Goal: Leave review/rating: Leave review/rating

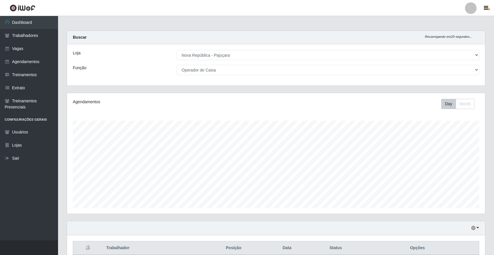
select select "65"
select select "22"
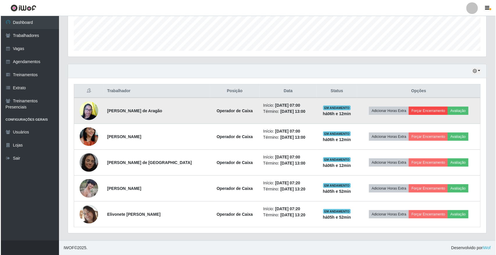
scroll to position [121, 418]
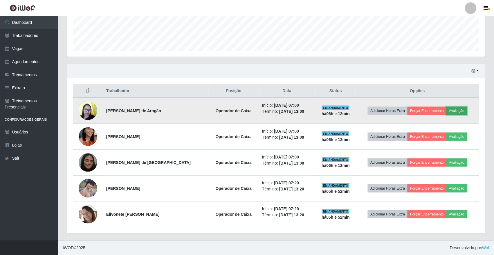
click at [454, 111] on button "Avaliação" at bounding box center [456, 111] width 21 height 8
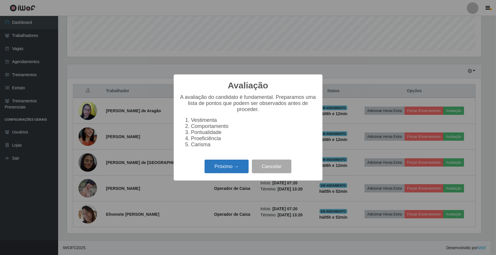
click at [237, 173] on button "Próximo →" at bounding box center [226, 166] width 44 height 14
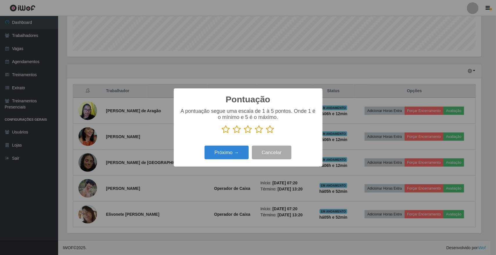
click at [271, 130] on icon at bounding box center [270, 129] width 8 height 9
click at [266, 134] on input "radio" at bounding box center [266, 134] width 0 height 0
click at [238, 156] on button "Próximo →" at bounding box center [226, 152] width 44 height 14
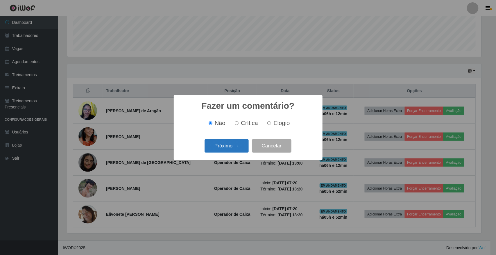
click at [237, 146] on button "Próximo →" at bounding box center [226, 146] width 44 height 14
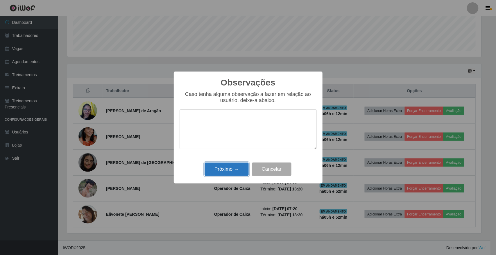
click at [230, 172] on button "Próximo →" at bounding box center [226, 169] width 44 height 14
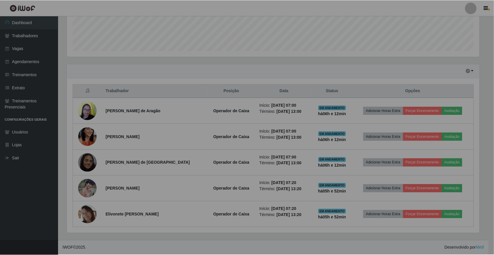
scroll to position [121, 418]
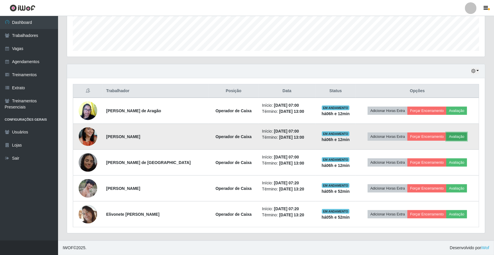
click at [451, 136] on button "Avaliação" at bounding box center [456, 136] width 21 height 8
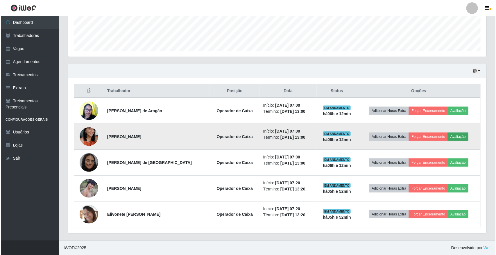
scroll to position [121, 414]
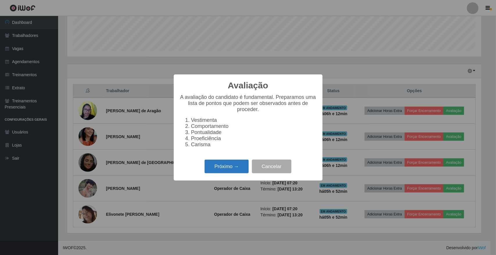
click at [235, 173] on button "Próximo →" at bounding box center [226, 166] width 44 height 14
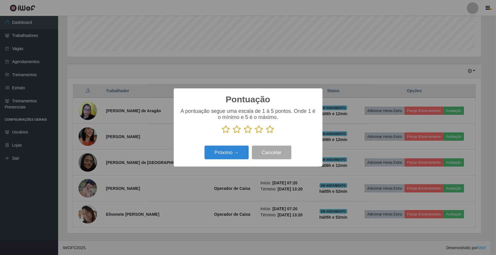
click at [269, 129] on icon at bounding box center [270, 129] width 8 height 9
click at [266, 134] on input "radio" at bounding box center [266, 134] width 0 height 0
click at [239, 153] on button "Próximo →" at bounding box center [226, 152] width 44 height 14
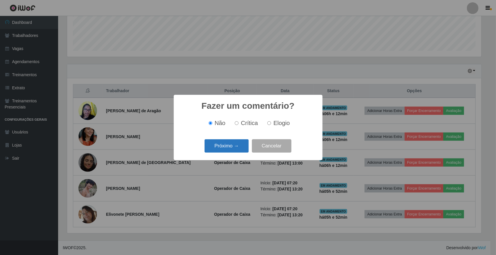
click at [237, 146] on button "Próximo →" at bounding box center [226, 146] width 44 height 14
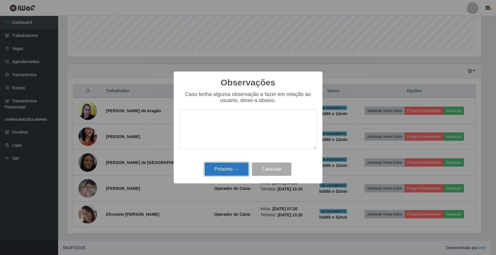
click at [231, 170] on button "Próximo →" at bounding box center [226, 169] width 44 height 14
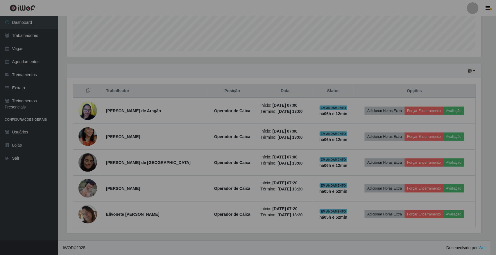
scroll to position [121, 418]
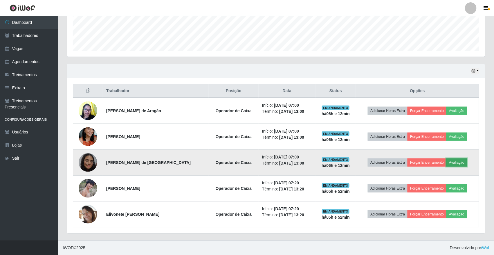
click at [457, 163] on button "Avaliação" at bounding box center [456, 162] width 21 height 8
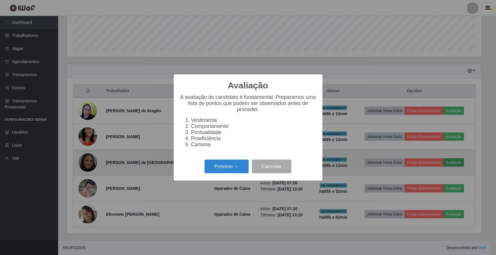
scroll to position [121, 414]
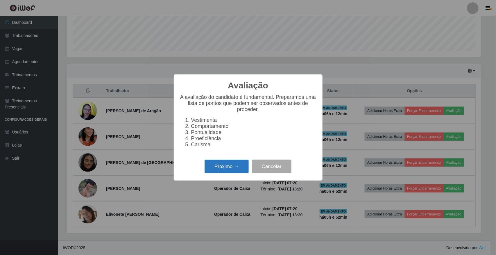
click at [241, 173] on button "Próximo →" at bounding box center [226, 166] width 44 height 14
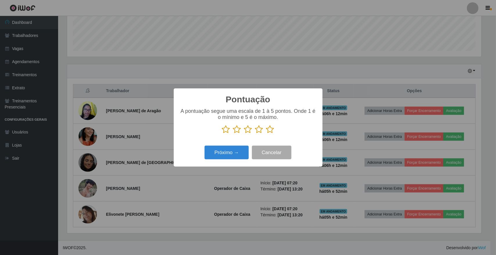
scroll to position [290176, 289882]
click at [269, 131] on icon at bounding box center [270, 129] width 8 height 9
click at [266, 134] on input "radio" at bounding box center [266, 134] width 0 height 0
click at [233, 155] on button "Próximo →" at bounding box center [226, 152] width 44 height 14
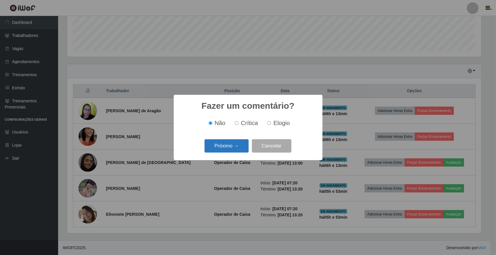
click at [235, 145] on button "Próximo →" at bounding box center [226, 146] width 44 height 14
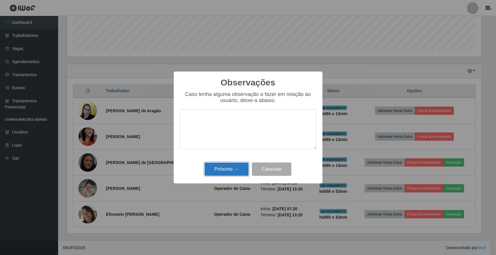
click at [231, 172] on button "Próximo →" at bounding box center [226, 169] width 44 height 14
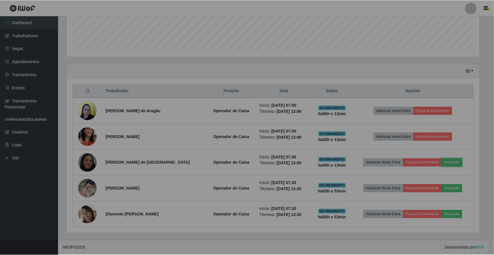
scroll to position [121, 418]
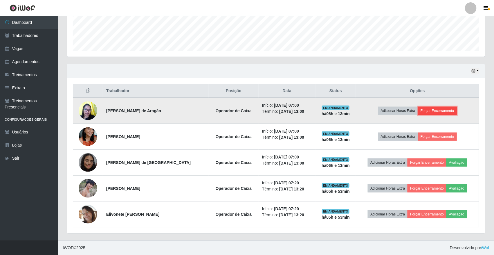
click at [431, 111] on button "Forçar Encerramento" at bounding box center [437, 111] width 39 height 8
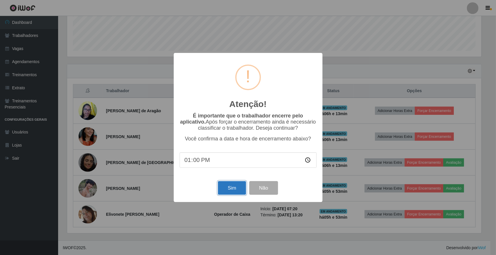
click at [233, 191] on button "Sim" at bounding box center [232, 188] width 28 height 14
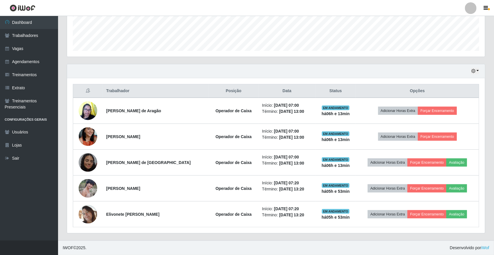
scroll to position [0, 0]
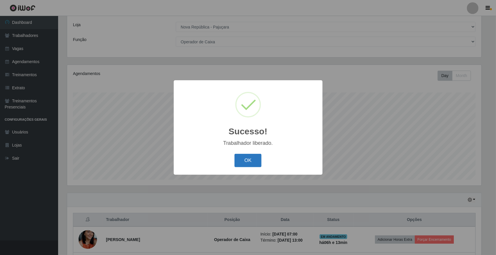
click at [248, 164] on button "OK" at bounding box center [247, 161] width 27 height 14
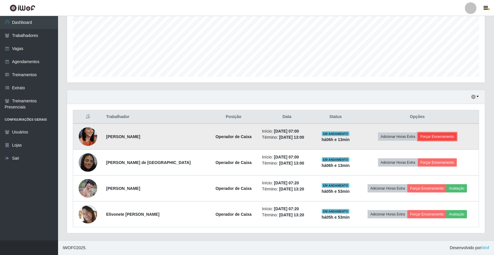
click at [428, 138] on button "Forçar Encerramento" at bounding box center [437, 136] width 39 height 8
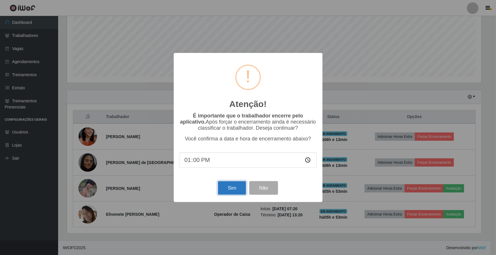
click at [232, 191] on button "Sim" at bounding box center [232, 188] width 28 height 14
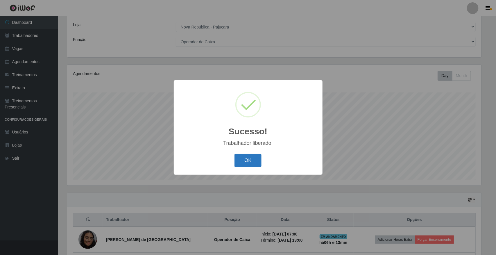
click at [246, 161] on button "OK" at bounding box center [247, 161] width 27 height 14
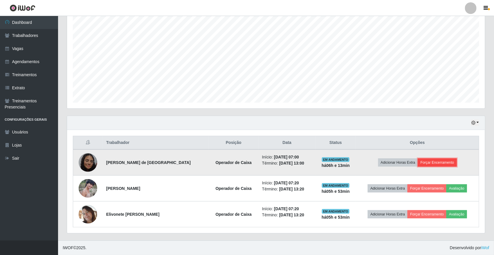
click at [427, 162] on button "Forçar Encerramento" at bounding box center [437, 162] width 39 height 8
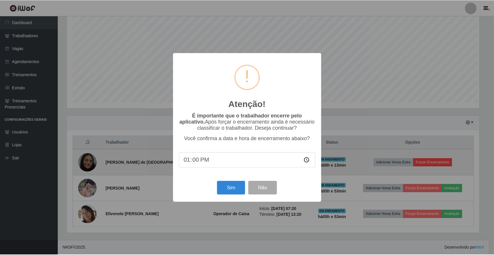
scroll to position [121, 414]
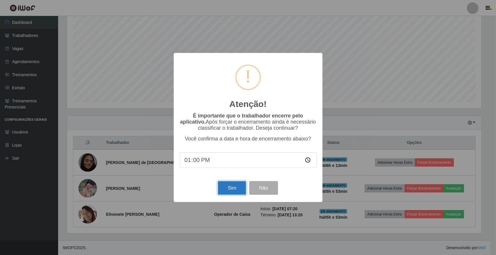
click at [233, 192] on button "Sim" at bounding box center [232, 188] width 28 height 14
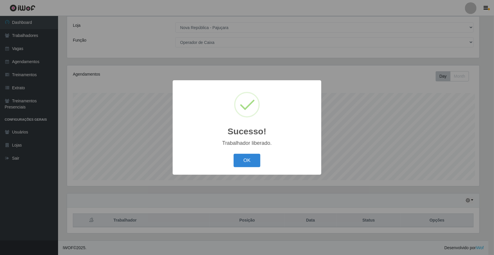
scroll to position [290176, 289882]
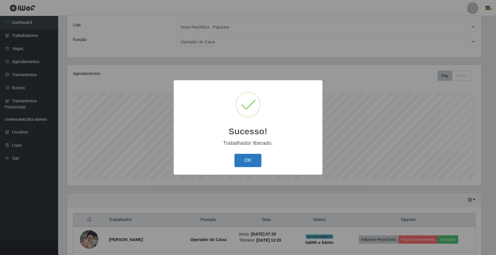
click at [254, 158] on button "OK" at bounding box center [247, 161] width 27 height 14
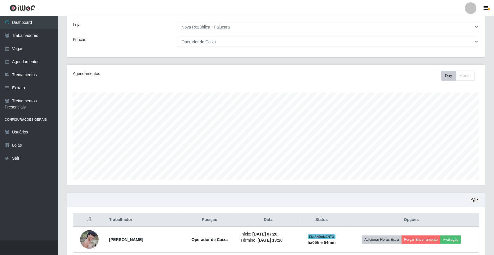
scroll to position [80, 0]
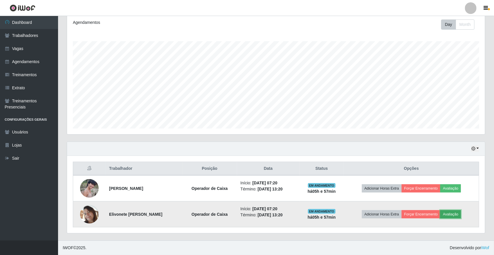
click at [455, 215] on button "Avaliação" at bounding box center [450, 214] width 21 height 8
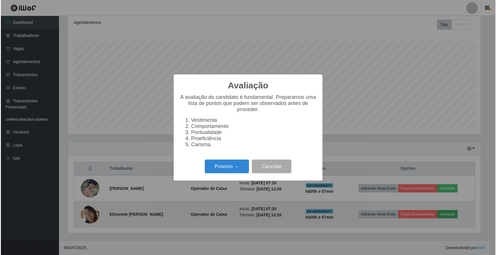
scroll to position [121, 414]
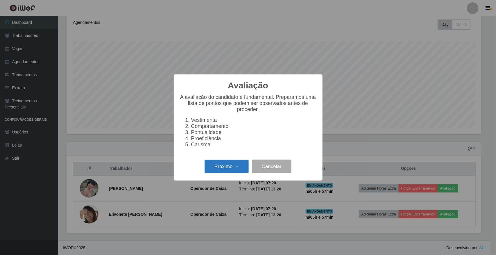
click at [226, 173] on button "Próximo →" at bounding box center [226, 166] width 44 height 14
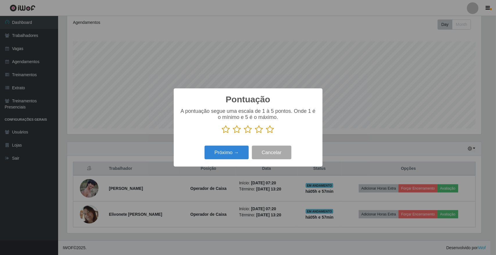
click at [271, 130] on icon at bounding box center [270, 129] width 8 height 9
click at [266, 134] on input "radio" at bounding box center [266, 134] width 0 height 0
click at [235, 152] on button "Próximo →" at bounding box center [226, 152] width 44 height 14
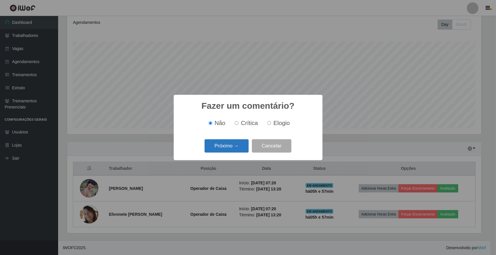
click at [237, 147] on button "Próximo →" at bounding box center [226, 146] width 44 height 14
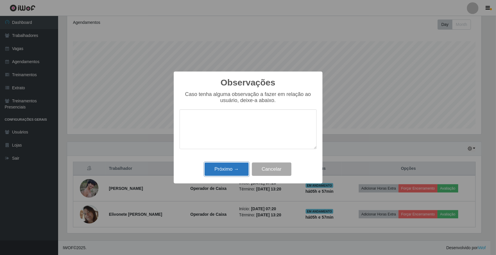
click at [231, 167] on button "Próximo →" at bounding box center [226, 169] width 44 height 14
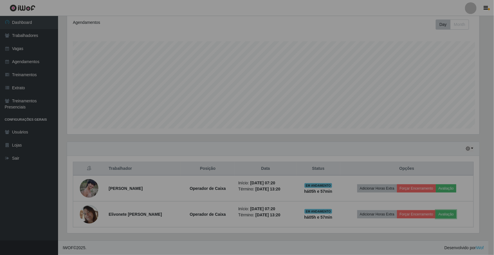
scroll to position [121, 418]
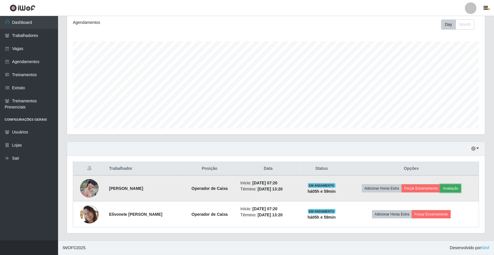
click at [453, 188] on button "Avaliação" at bounding box center [450, 188] width 21 height 8
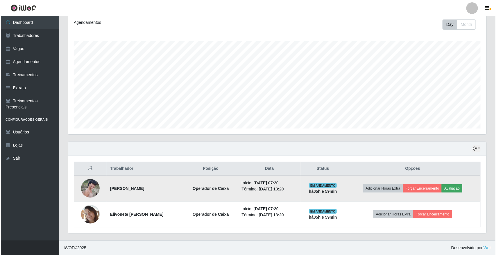
scroll to position [121, 414]
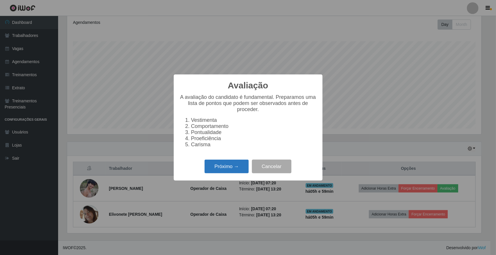
click at [237, 173] on button "Próximo →" at bounding box center [226, 166] width 44 height 14
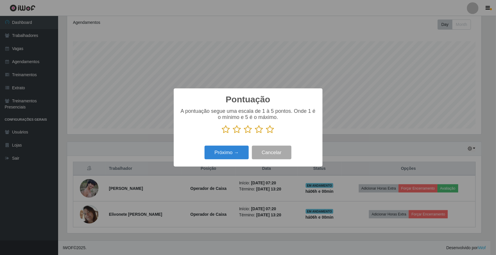
click at [270, 130] on icon at bounding box center [270, 129] width 8 height 9
click at [266, 134] on input "radio" at bounding box center [266, 134] width 0 height 0
click at [237, 156] on button "Próximo →" at bounding box center [226, 152] width 44 height 14
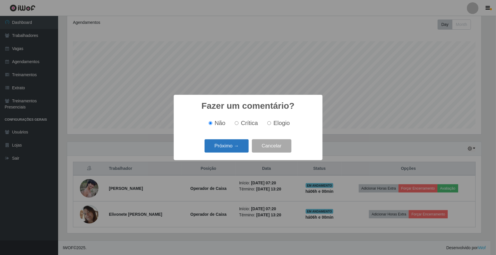
click at [238, 148] on button "Próximo →" at bounding box center [226, 146] width 44 height 14
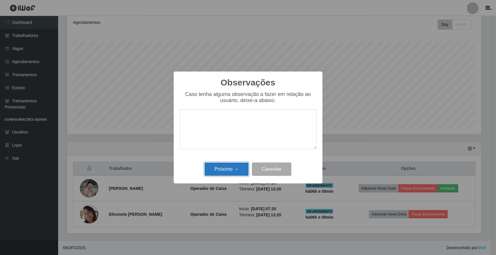
click at [237, 169] on button "Próximo →" at bounding box center [226, 169] width 44 height 14
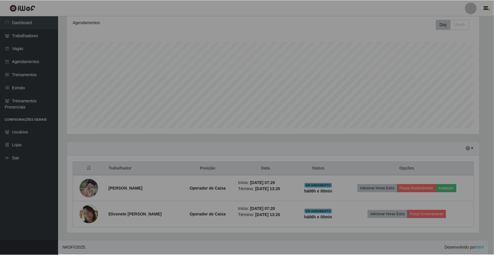
scroll to position [121, 418]
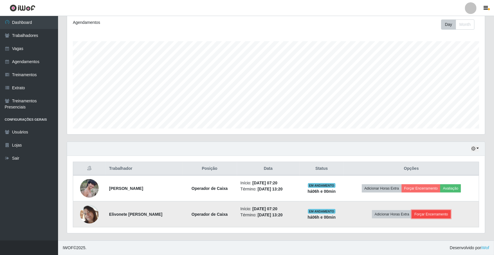
click at [440, 214] on button "Forçar Encerramento" at bounding box center [431, 214] width 39 height 8
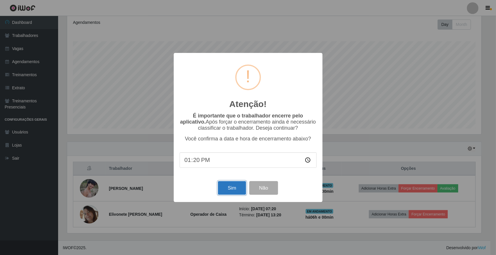
click at [234, 194] on button "Sim" at bounding box center [232, 188] width 28 height 14
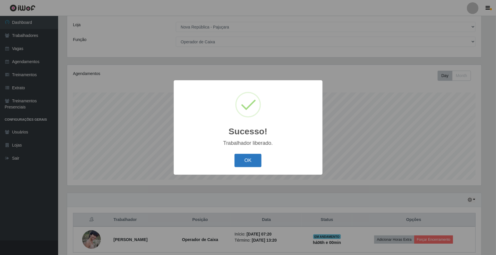
click at [249, 161] on button "OK" at bounding box center [247, 161] width 27 height 14
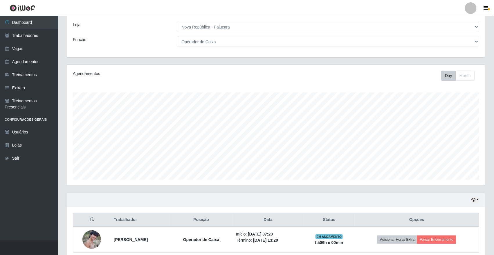
scroll to position [54, 0]
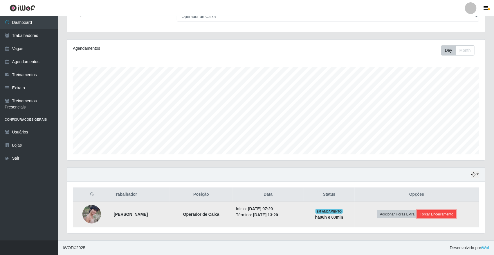
click at [448, 214] on button "Forçar Encerramento" at bounding box center [436, 214] width 39 height 8
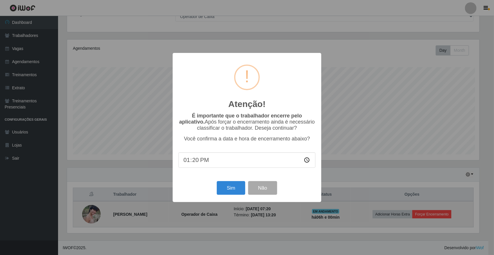
scroll to position [121, 414]
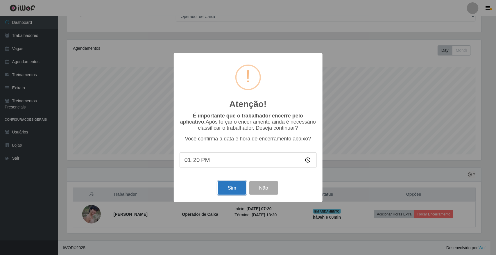
click at [233, 189] on button "Sim" at bounding box center [232, 188] width 28 height 14
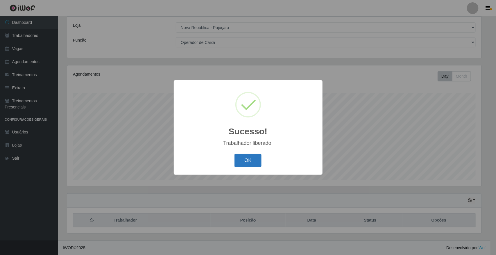
click at [246, 163] on button "OK" at bounding box center [247, 161] width 27 height 14
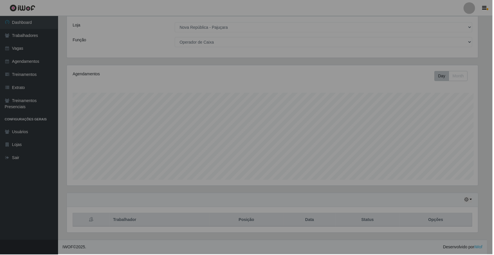
scroll to position [121, 418]
